Goal: Information Seeking & Learning: Learn about a topic

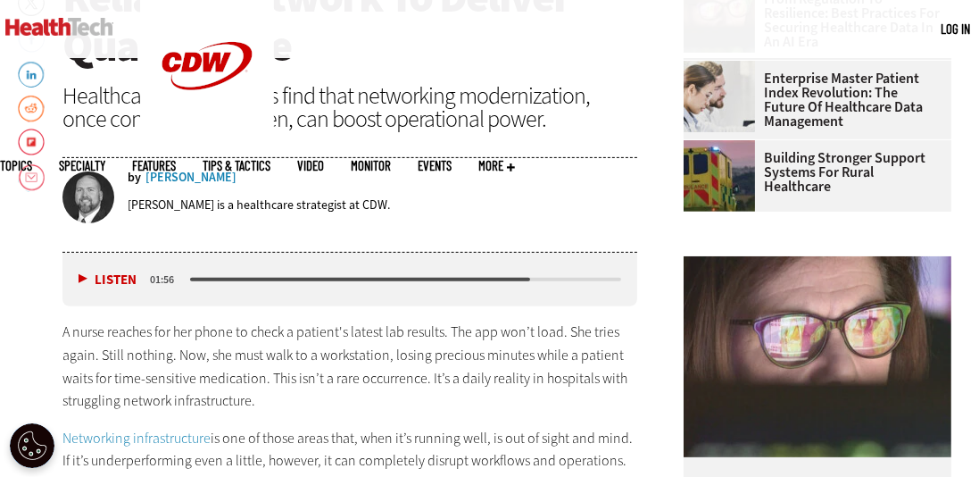
click at [81, 283] on button "Listen" at bounding box center [108, 279] width 58 height 13
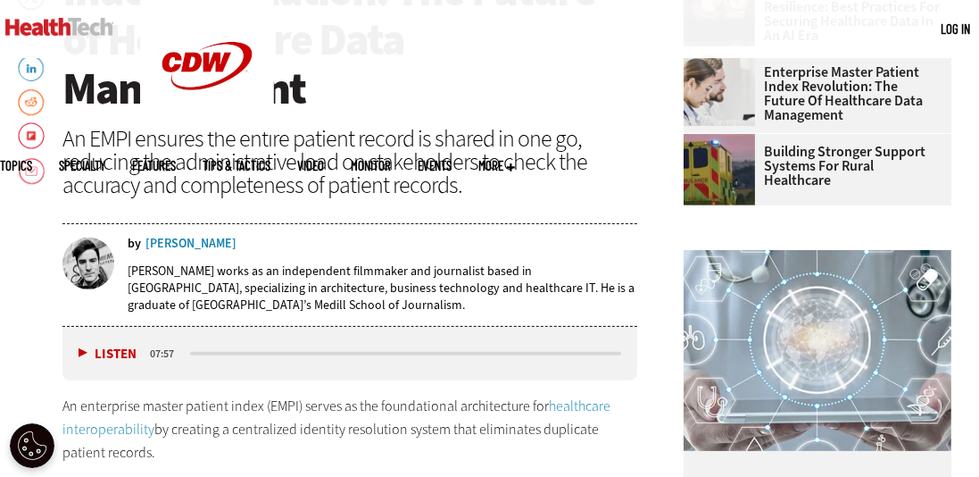
scroll to position [692, 0]
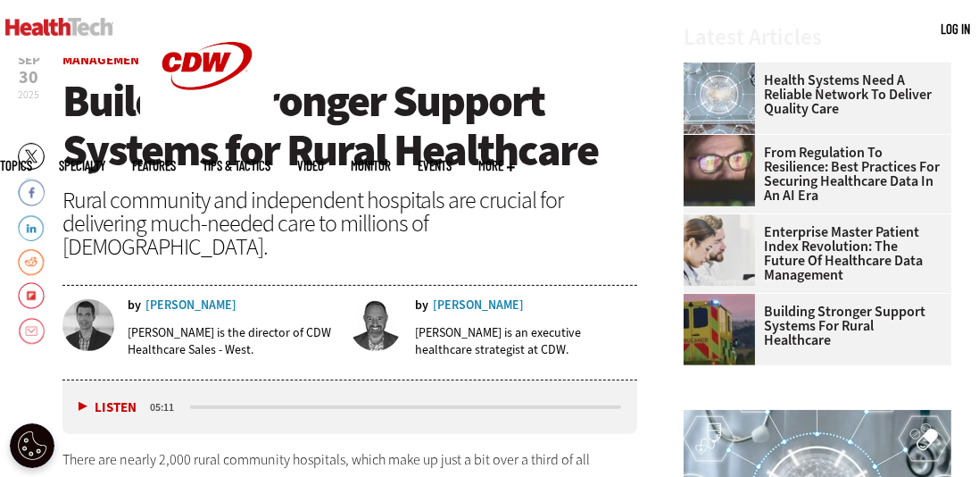
scroll to position [512, 0]
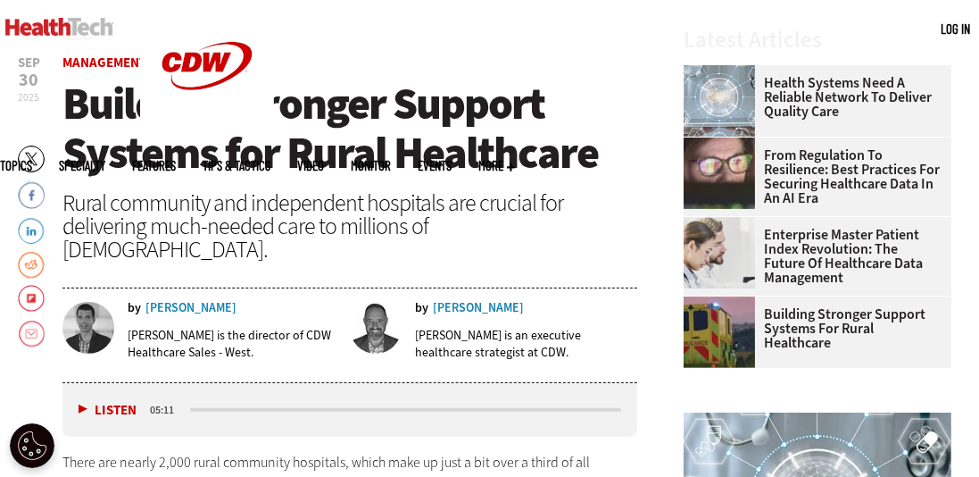
click at [87, 403] on button "Listen" at bounding box center [108, 409] width 58 height 13
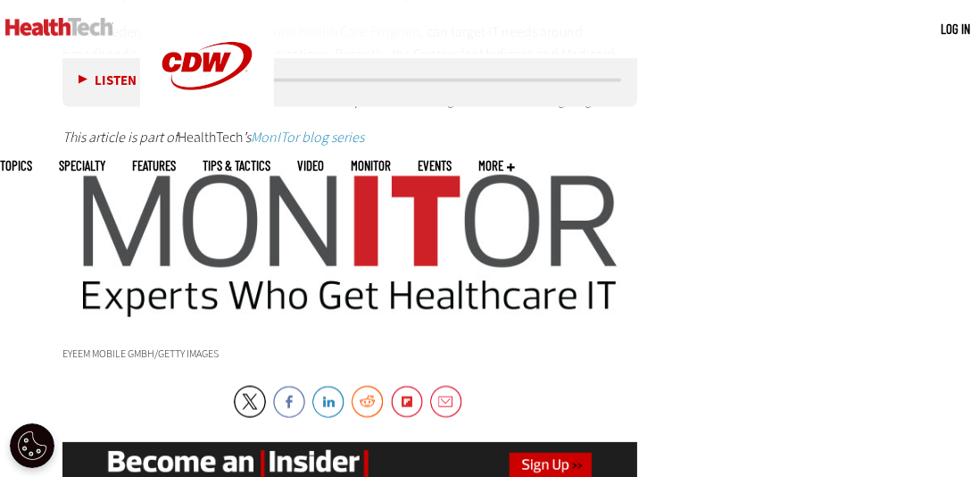
scroll to position [2502, 0]
